Goal: Find contact information: Find contact information

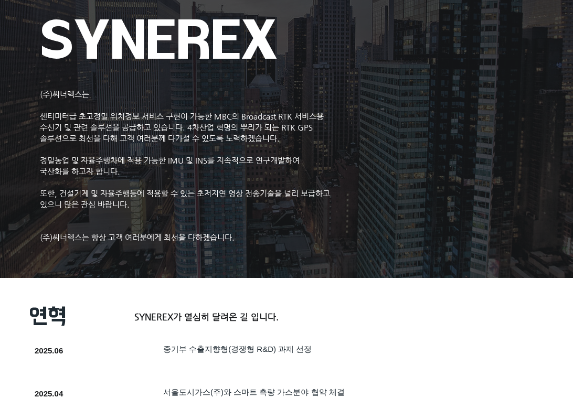
scroll to position [52, 0]
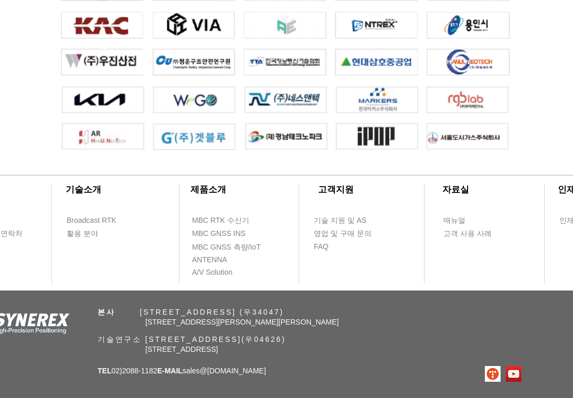
scroll to position [2410, 0]
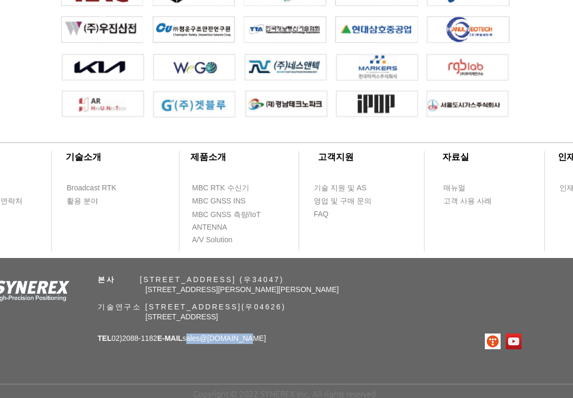
drag, startPoint x: 199, startPoint y: 338, endPoint x: 270, endPoint y: 344, distance: 71.1
click at [270, 344] on div "​회사소개 ​기술소개 회사 소개 Broadcast RTK 오시는 길 & 연락처 활용 분야 ​제품소개 ​고객지원 ​자료실 ​인재채용 MBC RT…" at bounding box center [286, 261] width 573 height 274
copy span "sales @[DOMAIN_NAME]"
drag, startPoint x: 194, startPoint y: 282, endPoint x: 163, endPoint y: 274, distance: 31.4
click at [188, 281] on span "본사 ​ [STREET_ADDRESS] (우34047)" at bounding box center [191, 279] width 186 height 8
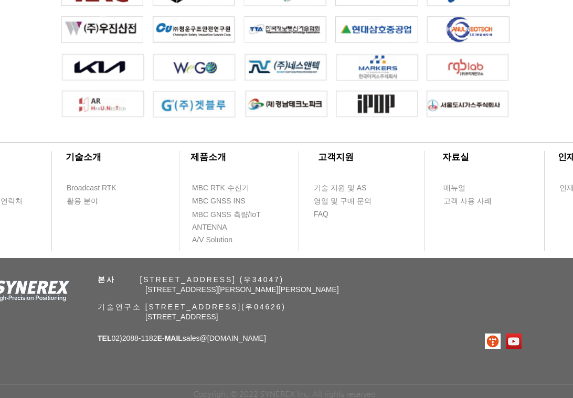
drag, startPoint x: 147, startPoint y: 278, endPoint x: 351, endPoint y: 280, distance: 203.6
click at [284, 280] on span "본사 ​ [STREET_ADDRESS] (우34047)" at bounding box center [191, 279] width 186 height 8
copy span "[STREET_ADDRESS]"
click at [509, 210] on div at bounding box center [286, 191] width 573 height 134
